Goal: Task Accomplishment & Management: Use online tool/utility

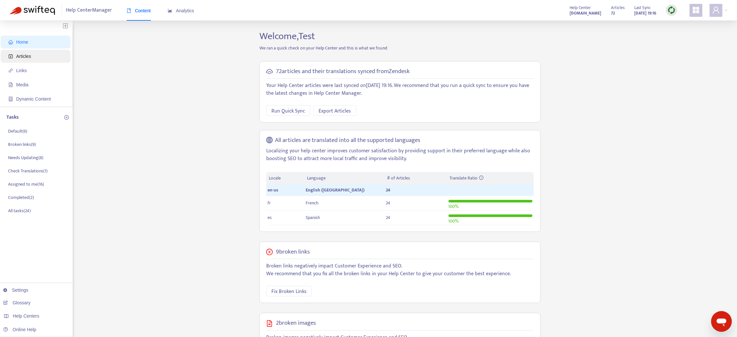
click at [16, 58] on span "Articles" at bounding box center [23, 56] width 15 height 5
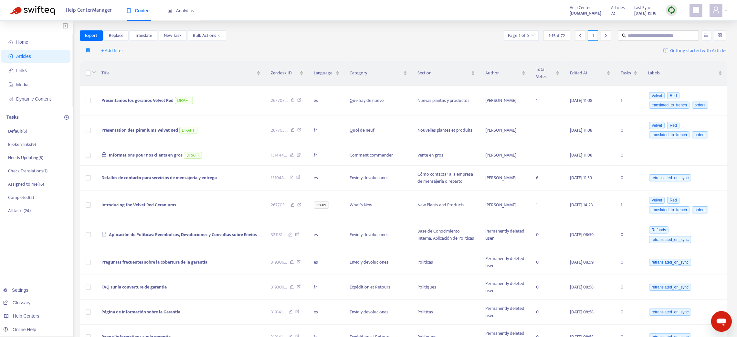
click at [726, 11] on div at bounding box center [719, 10] width 18 height 13
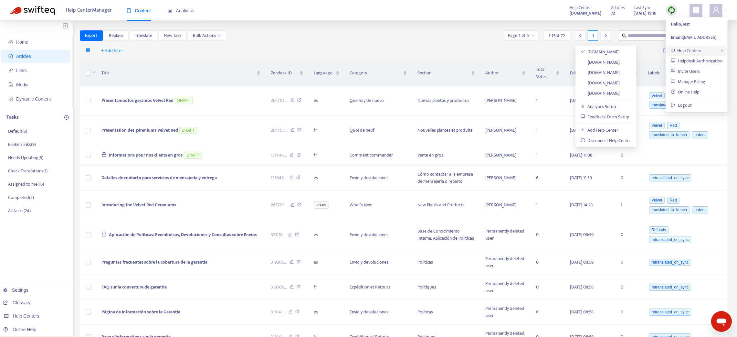
click at [701, 50] on span "Help Centers" at bounding box center [690, 50] width 24 height 7
click at [600, 70] on link "[DOMAIN_NAME]" at bounding box center [600, 72] width 39 height 7
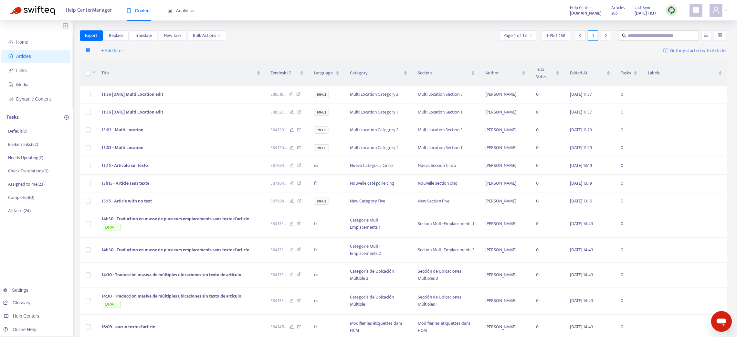
drag, startPoint x: 336, startPoint y: 38, endPoint x: 727, endPoint y: 9, distance: 391.7
click at [727, 9] on div at bounding box center [719, 10] width 18 height 13
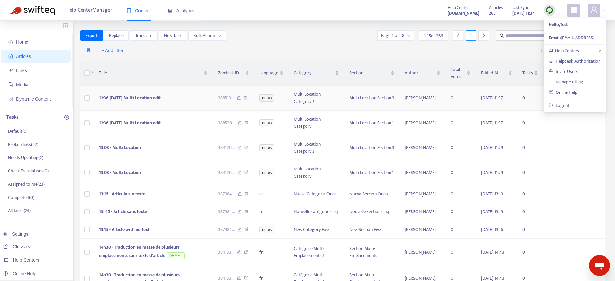
click at [153, 99] on span "11:36 [DATE] Multi Location edit" at bounding box center [130, 97] width 62 height 7
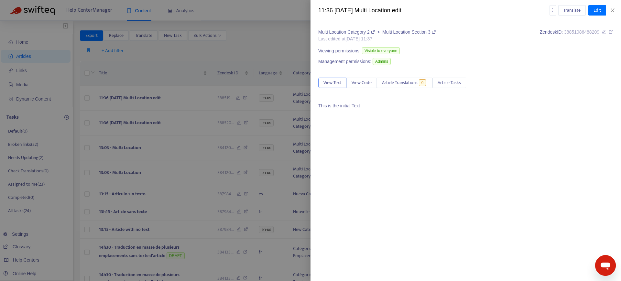
click at [152, 97] on div at bounding box center [310, 140] width 621 height 281
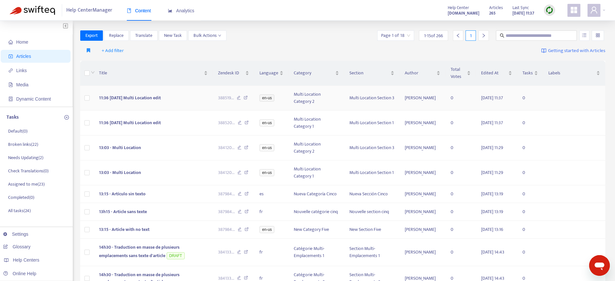
click at [152, 97] on span "11:36 [DATE] Multi Location edit" at bounding box center [130, 97] width 62 height 7
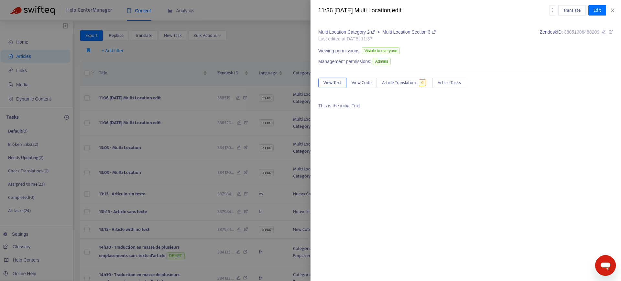
click at [152, 97] on div at bounding box center [310, 140] width 621 height 281
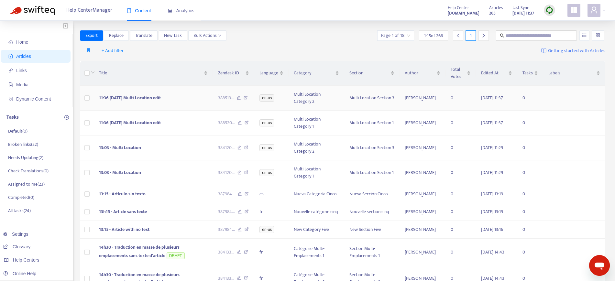
click at [152, 97] on span "11:36 [DATE] Multi Location edit" at bounding box center [130, 97] width 62 height 7
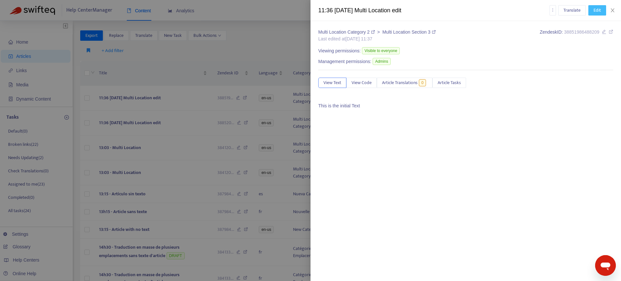
click at [600, 10] on span "Edit" at bounding box center [596, 10] width 7 height 7
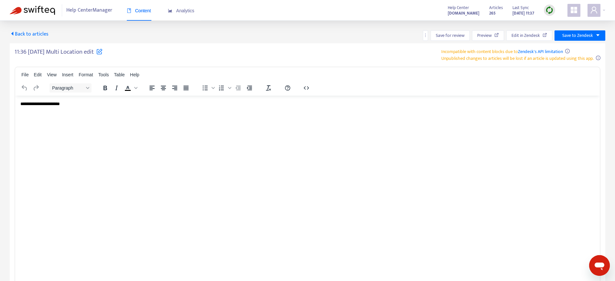
click at [98, 51] on icon at bounding box center [99, 51] width 6 height 6
click at [98, 51] on input "**********" at bounding box center [96, 55] width 162 height 14
click at [204, 58] on div "**********" at bounding box center [308, 55] width 586 height 14
